Goal: Feedback & Contribution: Leave review/rating

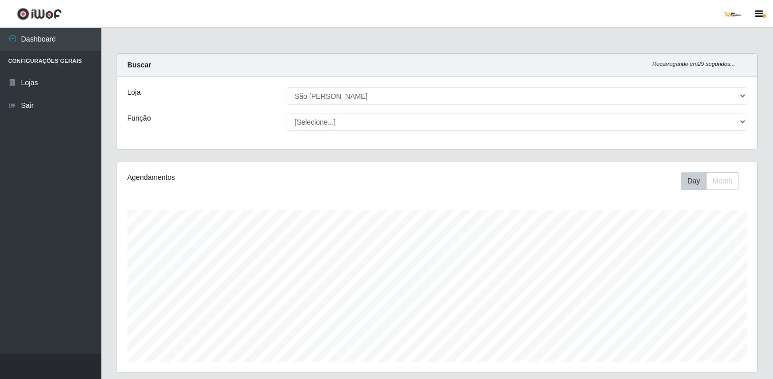
select select "168"
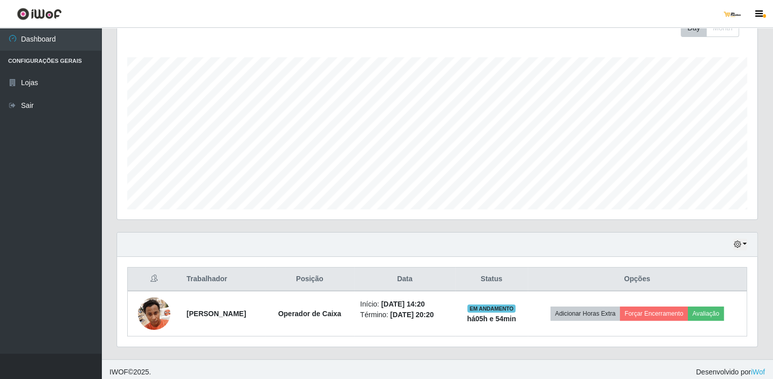
scroll to position [157, 0]
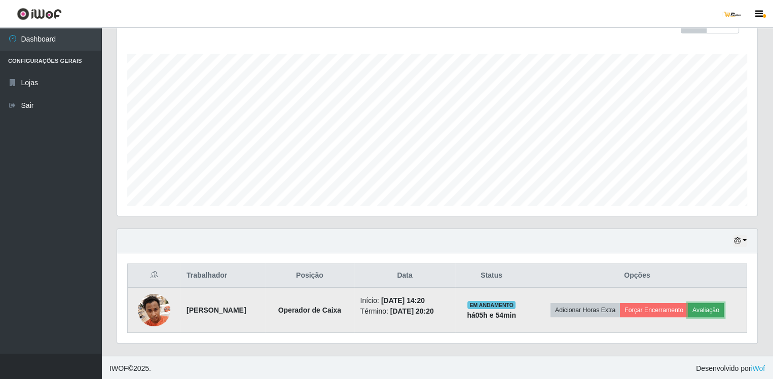
click at [716, 306] on button "Avaliação" at bounding box center [706, 310] width 36 height 14
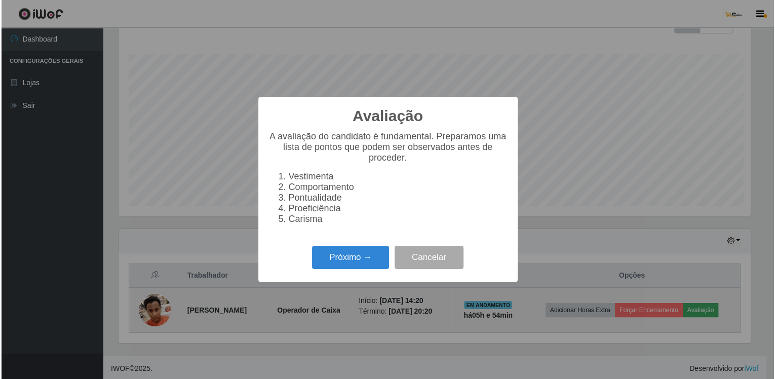
scroll to position [210, 636]
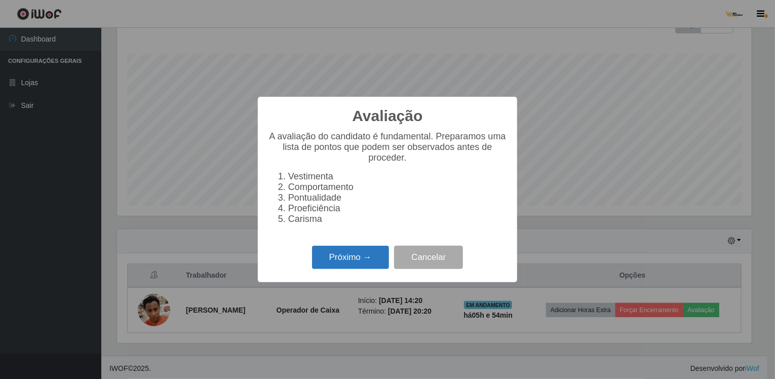
click at [340, 270] on button "Próximo →" at bounding box center [350, 258] width 77 height 24
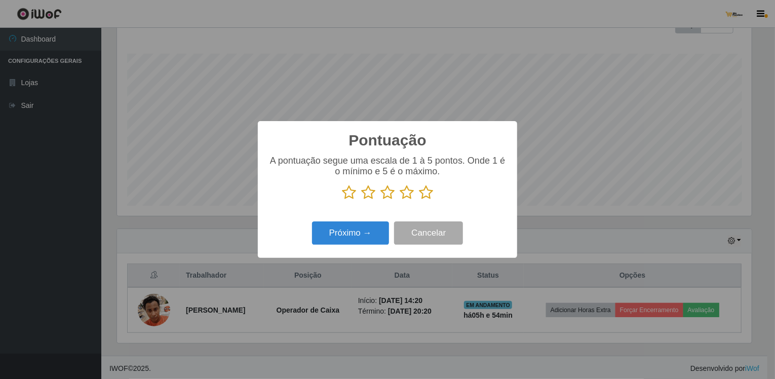
click at [428, 195] on icon at bounding box center [426, 192] width 14 height 15
click at [419, 200] on input "radio" at bounding box center [419, 200] width 0 height 0
click at [372, 237] on button "Próximo →" at bounding box center [350, 233] width 77 height 24
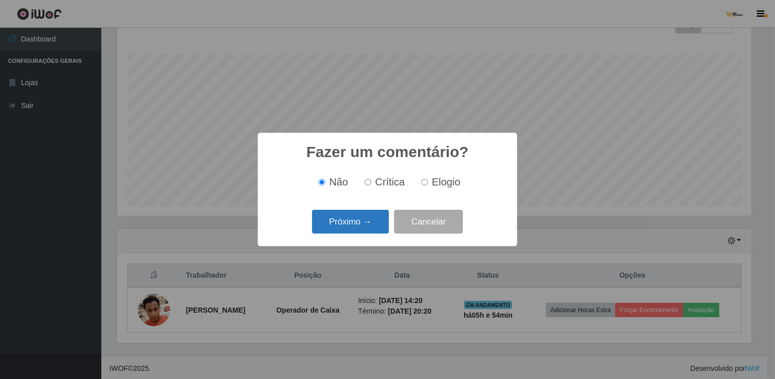
click at [361, 227] on button "Próximo →" at bounding box center [350, 222] width 77 height 24
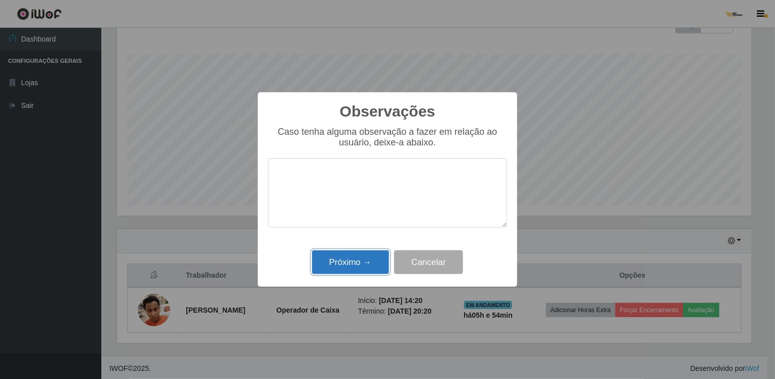
click at [370, 262] on button "Próximo →" at bounding box center [350, 262] width 77 height 24
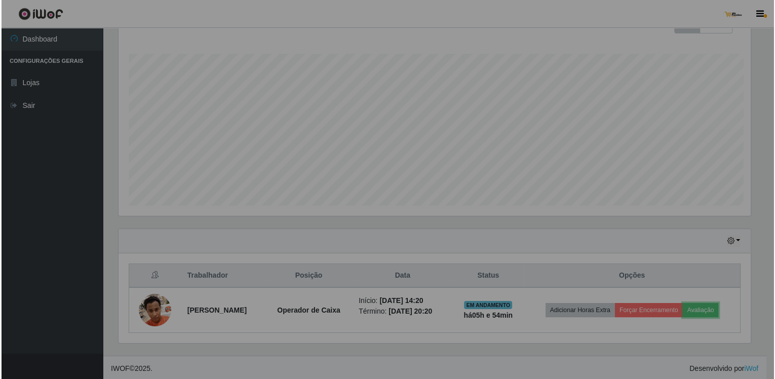
scroll to position [210, 640]
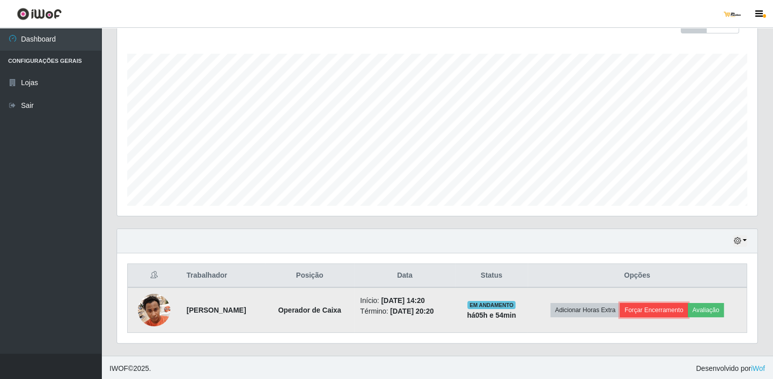
click at [669, 310] on button "Forçar Encerramento" at bounding box center [654, 310] width 68 height 14
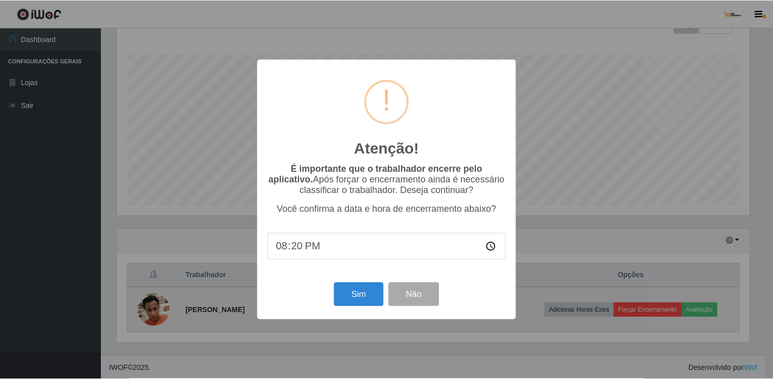
scroll to position [210, 636]
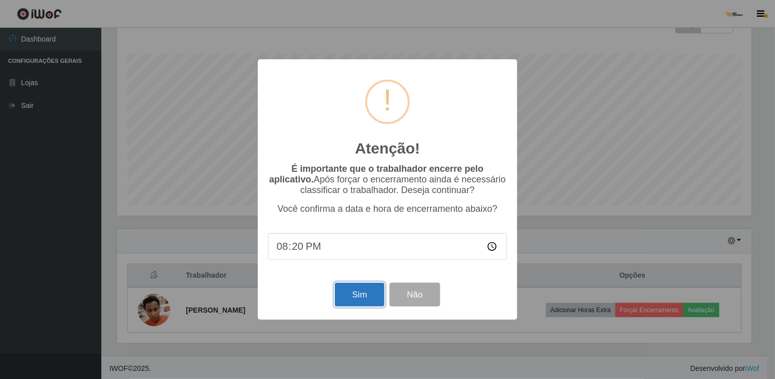
click at [351, 299] on button "Sim" at bounding box center [359, 295] width 49 height 24
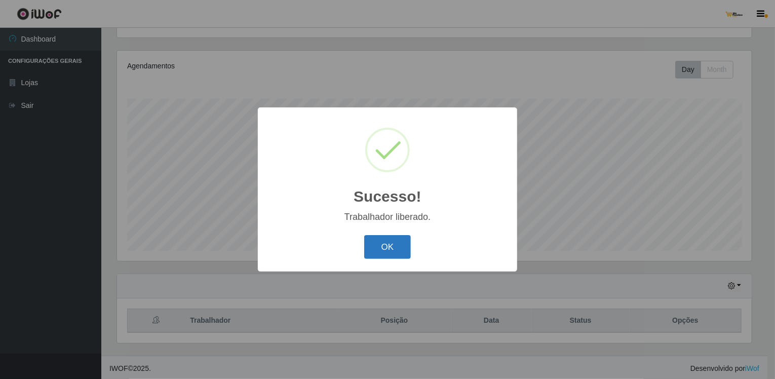
click at [393, 245] on button "OK" at bounding box center [387, 247] width 47 height 24
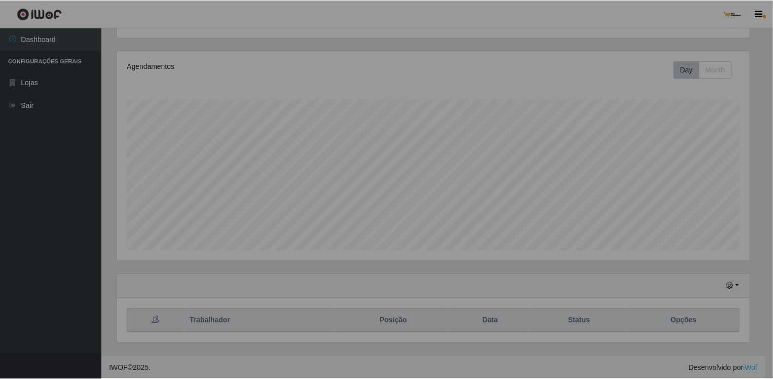
scroll to position [210, 640]
